Goal: Transaction & Acquisition: Obtain resource

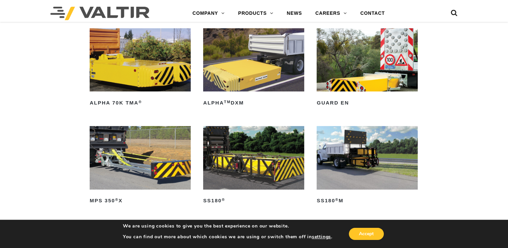
click at [441, 89] on div "TRUCK MOUNTED ATTENUATORS ALPHA 70K TMA ® Read more ALPHA TM DXM Read more GUAR…" at bounding box center [254, 177] width 508 height 346
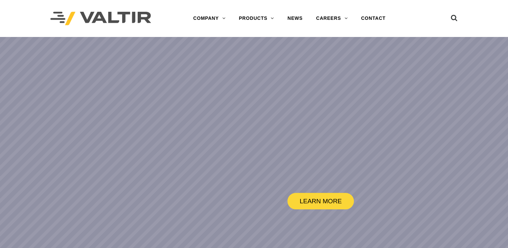
drag, startPoint x: 0, startPoint y: 0, endPoint x: 74, endPoint y: 97, distance: 122.0
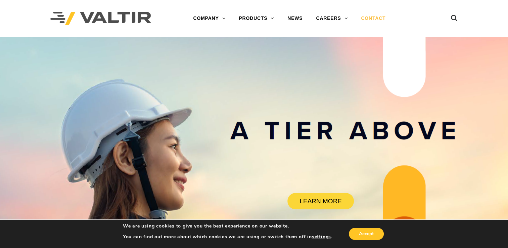
click at [366, 17] on link "CONTACT" at bounding box center [373, 18] width 38 height 13
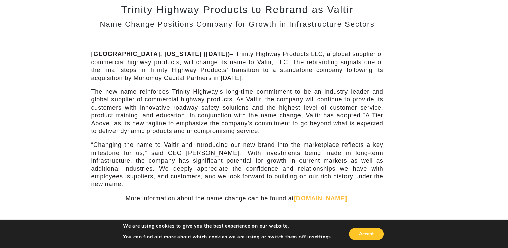
scroll to position [67, 0]
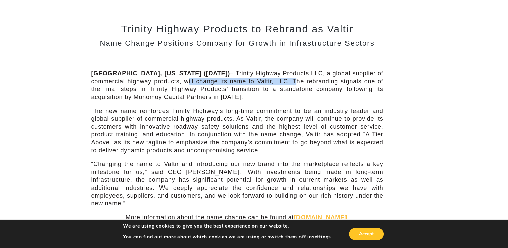
drag, startPoint x: 147, startPoint y: 83, endPoint x: 250, endPoint y: 83, distance: 103.3
click at [250, 83] on p "[GEOGRAPHIC_DATA], [US_STATE] ([DATE]) – Trinity Highway Products LLC, a global…" at bounding box center [237, 85] width 292 height 32
drag, startPoint x: 250, startPoint y: 83, endPoint x: 334, endPoint y: 83, distance: 84.2
click at [334, 83] on p "Addison, Texas (June 9, 2022) – Trinity Highway Products LLC, a global supplier…" at bounding box center [237, 85] width 292 height 32
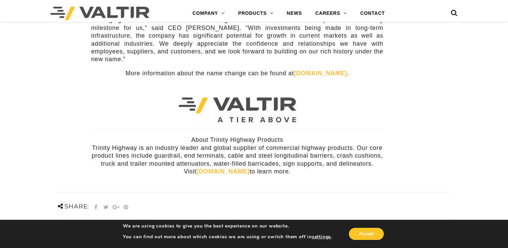
scroll to position [235, 0]
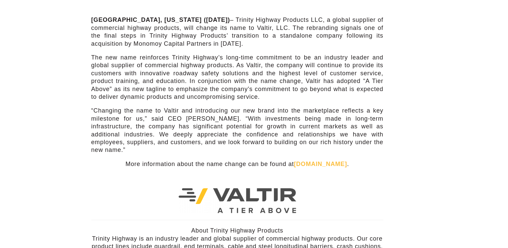
scroll to position [201, 0]
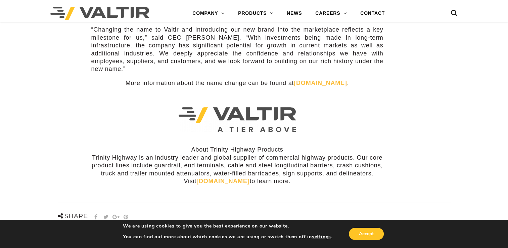
click at [236, 177] on link "trinityhighway.com" at bounding box center [222, 180] width 53 height 7
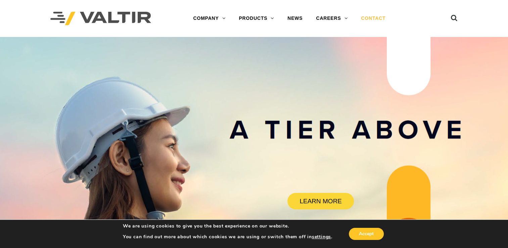
click at [366, 20] on link "CONTACT" at bounding box center [373, 18] width 38 height 13
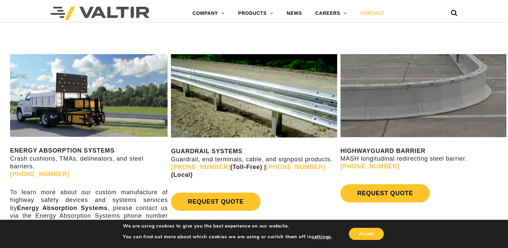
scroll to position [302, 0]
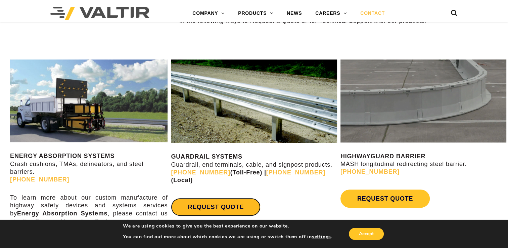
click at [232, 198] on link "REQUEST QUOTE" at bounding box center [215, 207] width 89 height 18
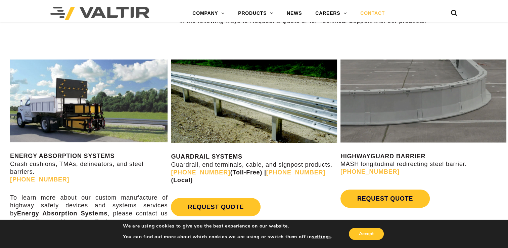
click at [301, 174] on link "[PHONE_NUMBER]" at bounding box center [295, 172] width 59 height 7
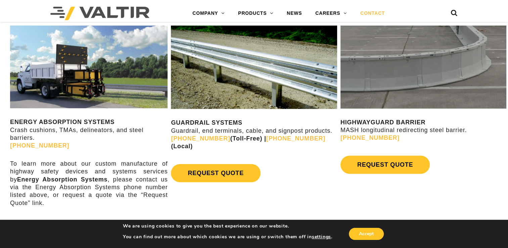
scroll to position [335, 0]
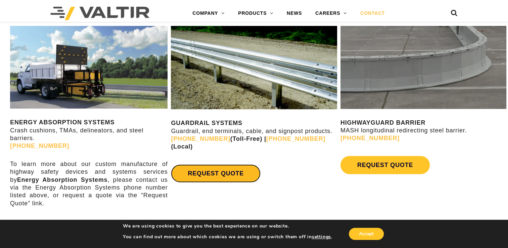
click at [226, 166] on link "REQUEST QUOTE" at bounding box center [215, 173] width 89 height 18
click at [337, 190] on div "ENERGY ABSORPTION SYSTEMS Crash cushions, TMAs, delineators, and steel barriers…" at bounding box center [254, 135] width 508 height 242
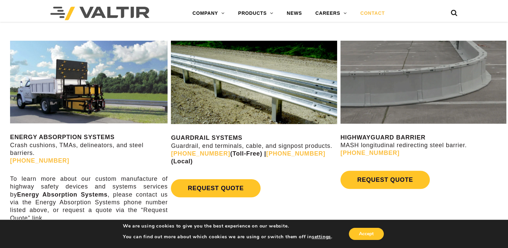
scroll to position [268, 0]
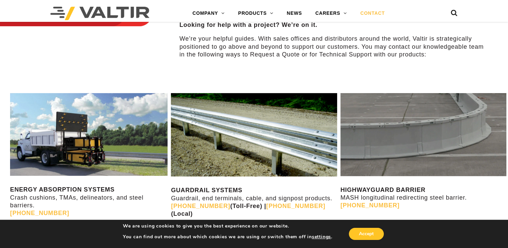
click at [376, 11] on link "CONTACT" at bounding box center [372, 13] width 38 height 13
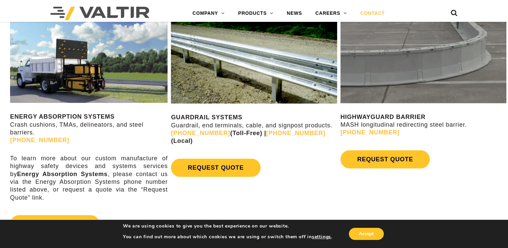
scroll to position [369, 0]
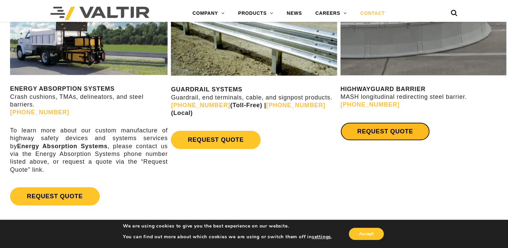
click at [382, 133] on link "REQUEST QUOTE" at bounding box center [384, 131] width 89 height 18
click at [324, 156] on div "ENERGY ABSORPTION SYSTEMS Crash cushions, TMAs, delineators, and steel barriers…" at bounding box center [254, 101] width 508 height 242
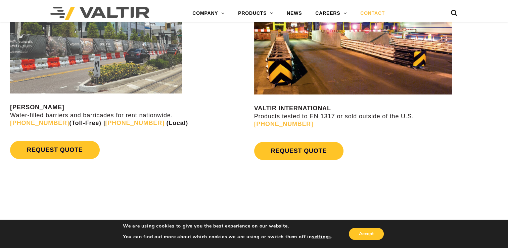
scroll to position [671, 0]
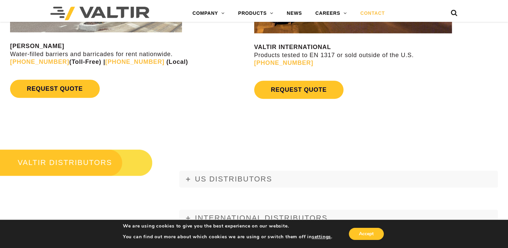
drag, startPoint x: 257, startPoint y: 164, endPoint x: 204, endPoint y: 155, distance: 53.8
click at [204, 155] on div "US DISTRIBUTORS ALABAMA Gulf Material Sales, LLC 70393 Bravo Street Covington, …" at bounding box center [338, 190] width 338 height 85
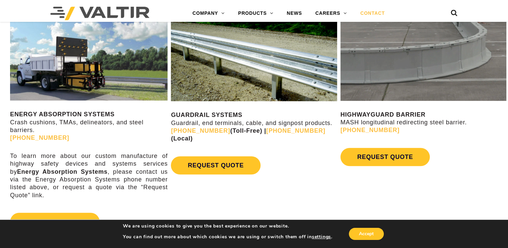
scroll to position [302, 0]
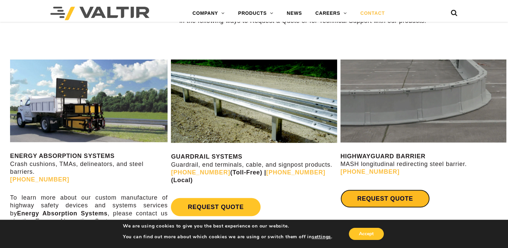
click at [397, 197] on link "REQUEST QUOTE" at bounding box center [384, 198] width 89 height 18
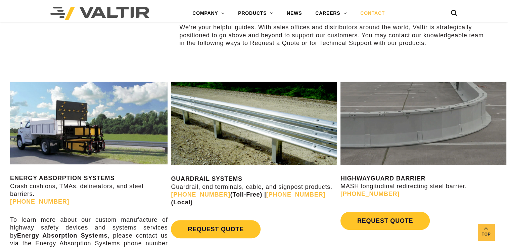
scroll to position [335, 0]
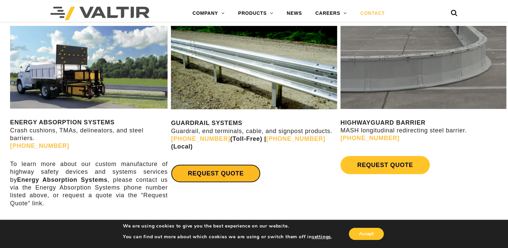
click at [242, 165] on link "REQUEST QUOTE" at bounding box center [215, 173] width 89 height 18
